Goal: Transaction & Acquisition: Purchase product/service

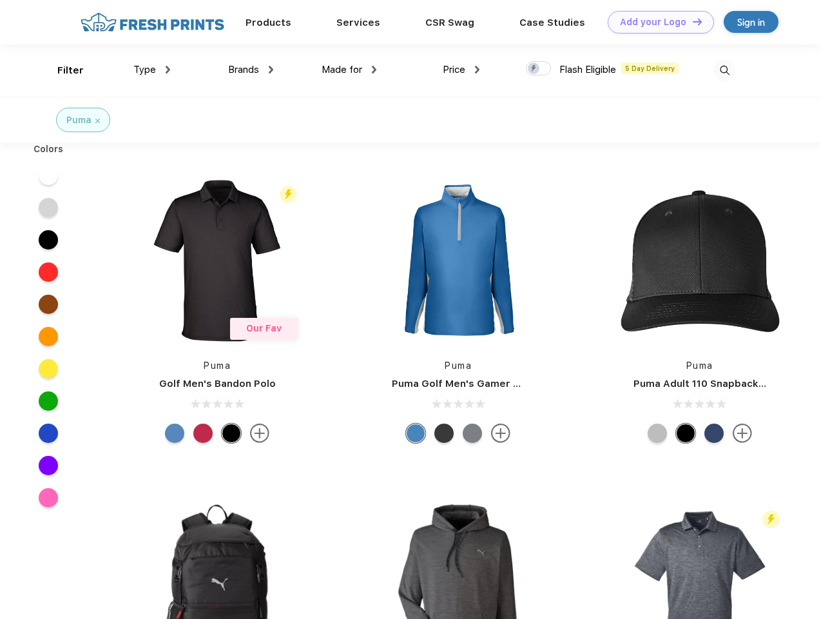
scroll to position [1, 0]
click at [656, 22] on link "Add your Logo Design Tool" at bounding box center [661, 22] width 106 height 23
click at [0, 0] on div "Design Tool" at bounding box center [0, 0] width 0 height 0
click at [692, 21] on link "Add your Logo Design Tool" at bounding box center [661, 22] width 106 height 23
click at [62, 70] on div "Filter" at bounding box center [70, 70] width 26 height 15
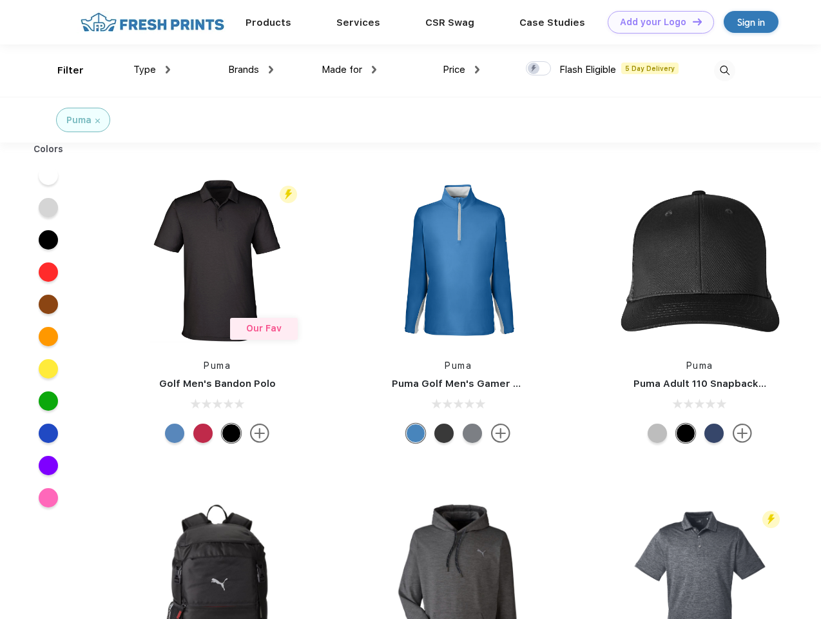
click at [152, 70] on span "Type" at bounding box center [144, 70] width 23 height 12
click at [251, 70] on span "Brands" at bounding box center [243, 70] width 31 height 12
click at [349, 70] on span "Made for" at bounding box center [342, 70] width 41 height 12
click at [462, 70] on span "Price" at bounding box center [454, 70] width 23 height 12
click at [539, 69] on div at bounding box center [538, 68] width 25 height 14
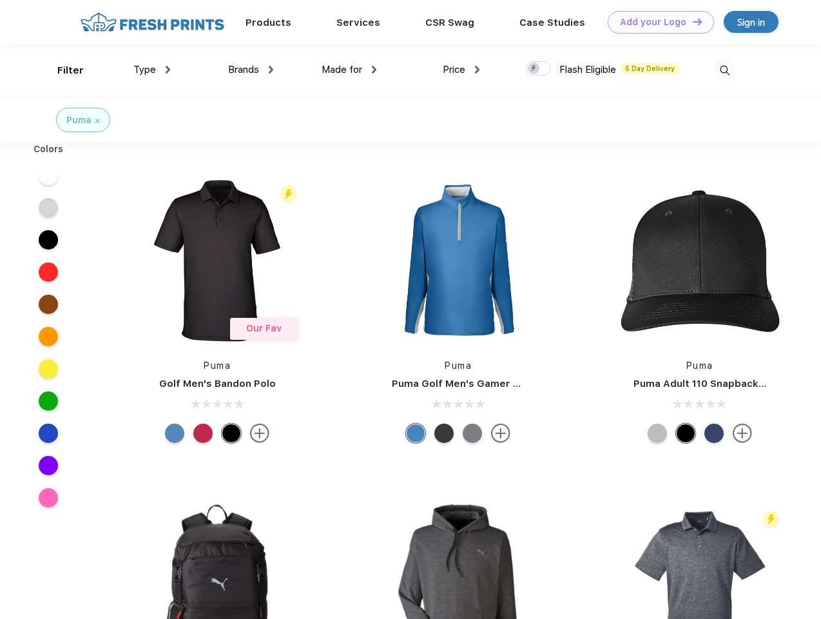
click at [534, 69] on input "checkbox" at bounding box center [530, 65] width 8 height 8
click at [725, 70] on img at bounding box center [724, 70] width 21 height 21
